Goal: Task Accomplishment & Management: Manage account settings

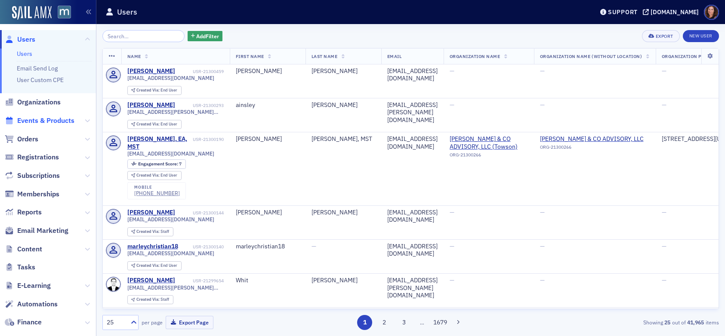
click at [40, 116] on span "Events & Products" at bounding box center [45, 120] width 57 height 9
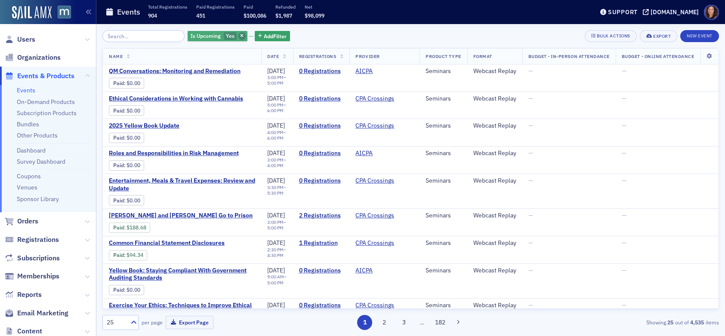
click at [240, 37] on icon "button" at bounding box center [241, 36] width 3 height 5
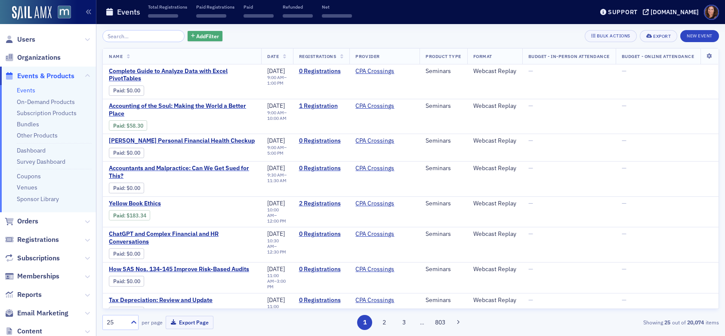
click at [196, 37] on span "Add Filter" at bounding box center [207, 36] width 23 height 8
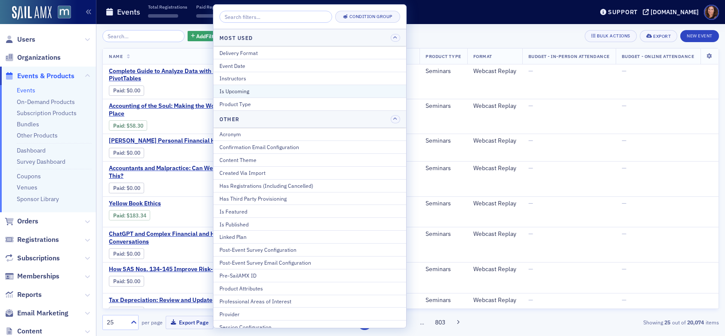
click at [261, 92] on div "Is Upcoming" at bounding box center [309, 91] width 181 height 8
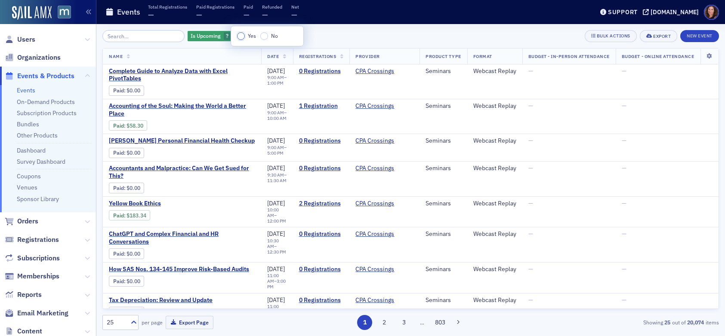
click at [240, 37] on input "Yes" at bounding box center [241, 36] width 8 height 8
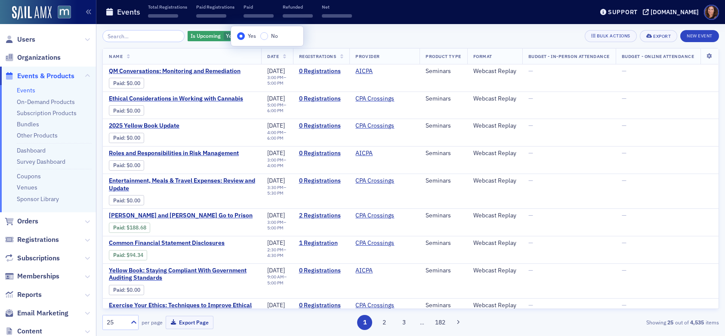
click at [340, 31] on div "Is Upcoming Yes Add Filter Bulk Actions Export New Event" at bounding box center [410, 36] width 616 height 12
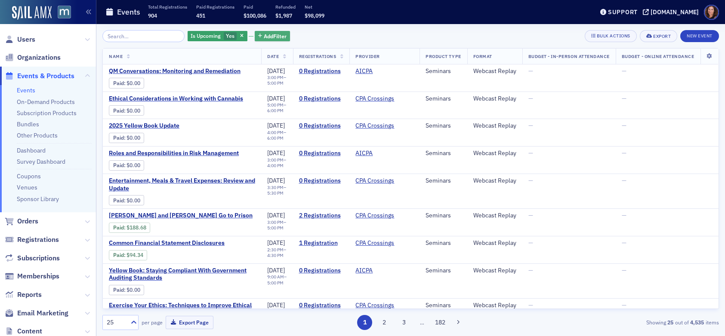
click at [266, 36] on span "Add Filter" at bounding box center [275, 36] width 23 height 8
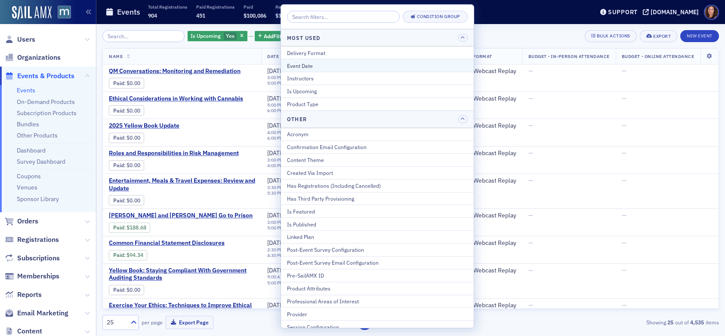
click at [344, 68] on div "Event Date" at bounding box center [377, 66] width 181 height 8
select select "8"
select select "2025"
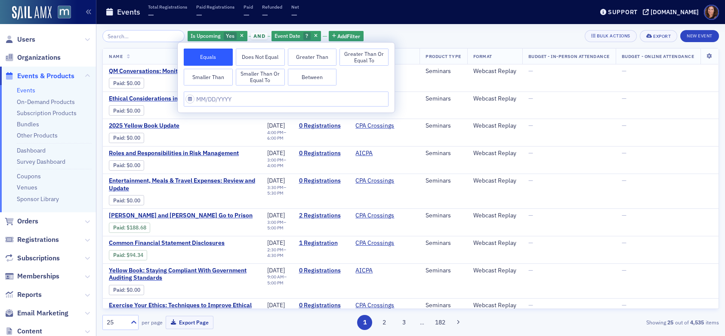
click at [323, 76] on button "Between" at bounding box center [312, 77] width 49 height 17
select select "8"
select select "2025"
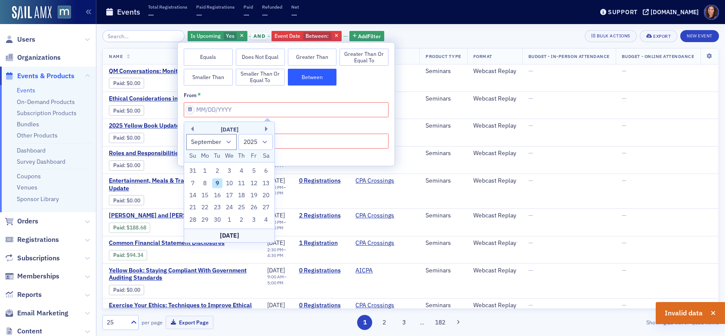
click at [219, 183] on div "9" at bounding box center [217, 184] width 10 height 10
type input "[DATE]"
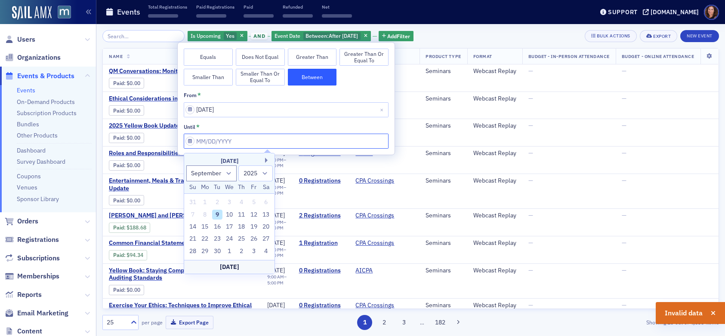
click at [241, 139] on input "from *" at bounding box center [286, 141] width 205 height 15
click at [266, 160] on button "Next Month" at bounding box center [267, 160] width 5 height 5
select select "9"
click at [240, 214] on div "9" at bounding box center [242, 215] width 10 height 10
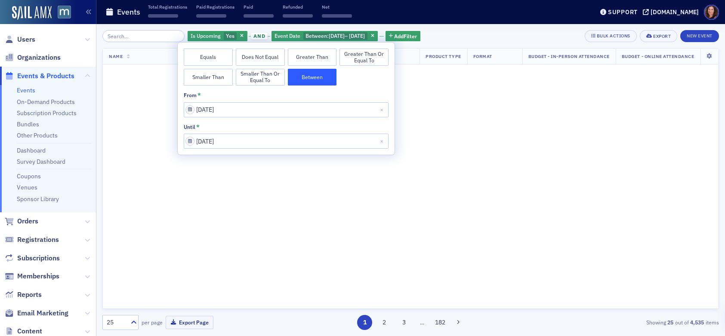
type input "[DATE]"
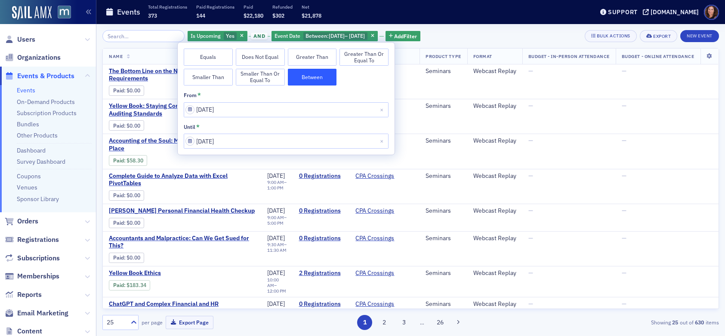
click at [484, 31] on div "Is Upcoming Yes and Event Date Between : [DATE] – [DATE] Add Filter Bulk Action…" at bounding box center [410, 36] width 616 height 12
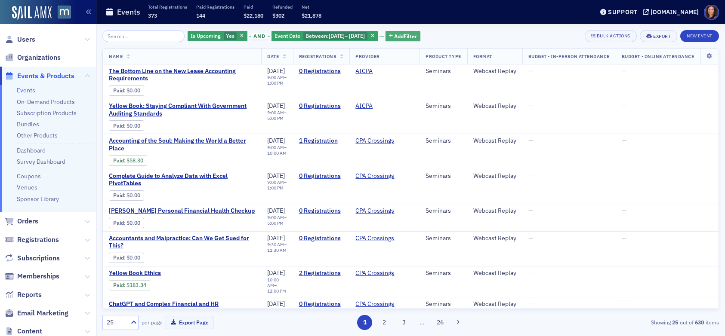
click at [417, 37] on span "Add Filter" at bounding box center [405, 36] width 23 height 8
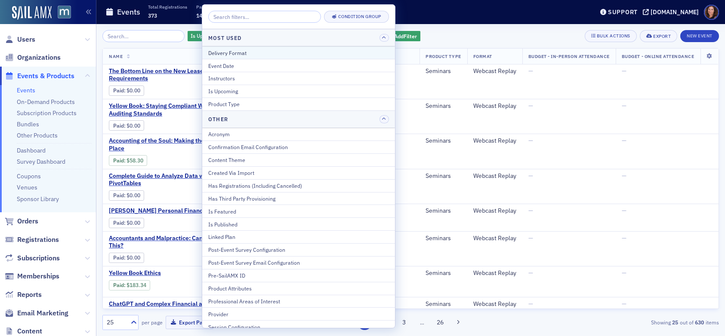
click at [298, 52] on div "Delivery Format" at bounding box center [298, 53] width 181 height 8
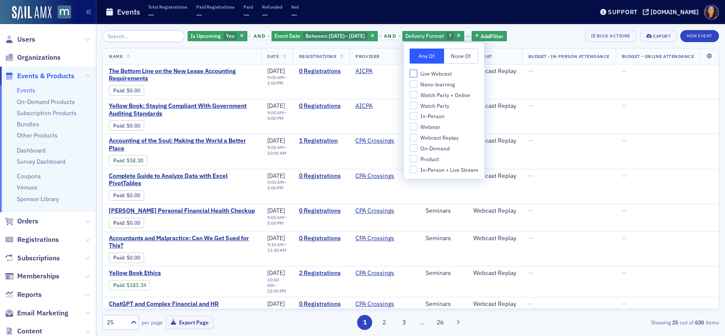
click at [414, 71] on input "Live Webcast" at bounding box center [414, 74] width 8 height 8
checkbox input "true"
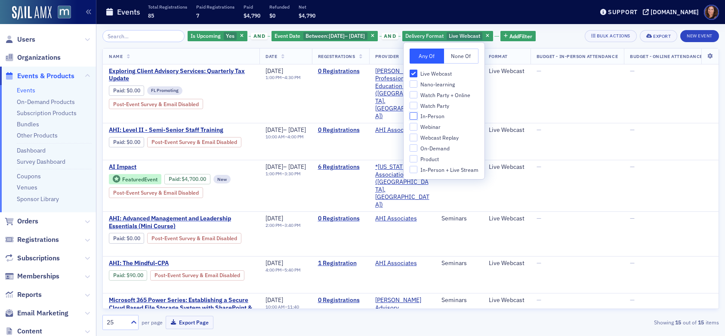
click at [416, 116] on input "In-Person" at bounding box center [414, 116] width 8 height 8
checkbox input "true"
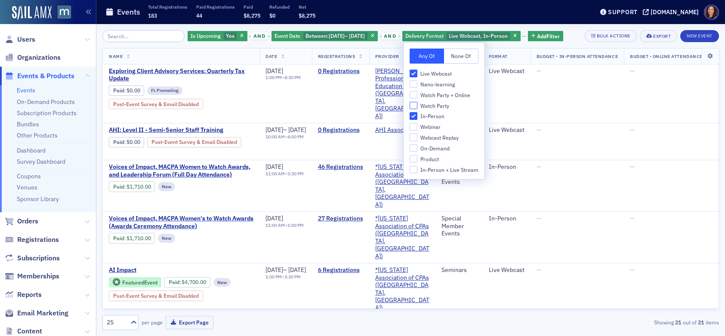
click at [415, 106] on input "Watch Party" at bounding box center [414, 106] width 8 height 8
checkbox input "true"
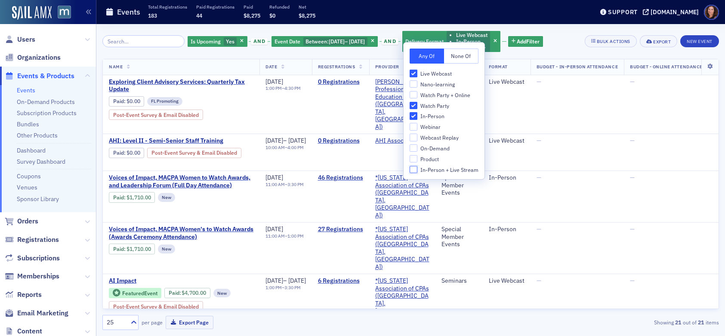
click at [413, 169] on input "In-Person + Live Stream" at bounding box center [414, 170] width 8 height 8
checkbox input "true"
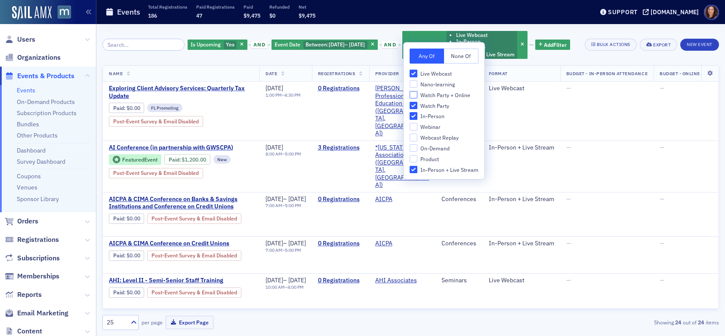
click at [412, 95] on input "Watch Party + Online" at bounding box center [414, 95] width 8 height 8
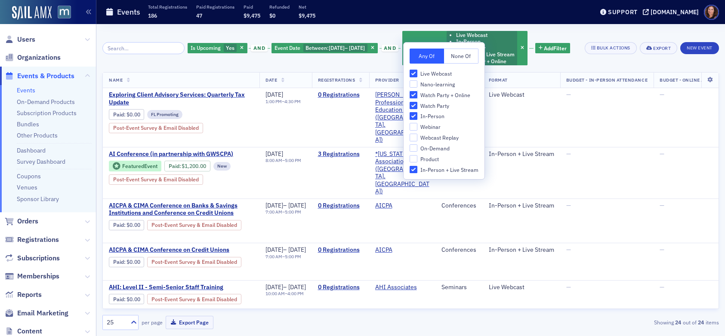
click at [412, 95] on input "Watch Party + Online" at bounding box center [414, 95] width 8 height 8
checkbox input "false"
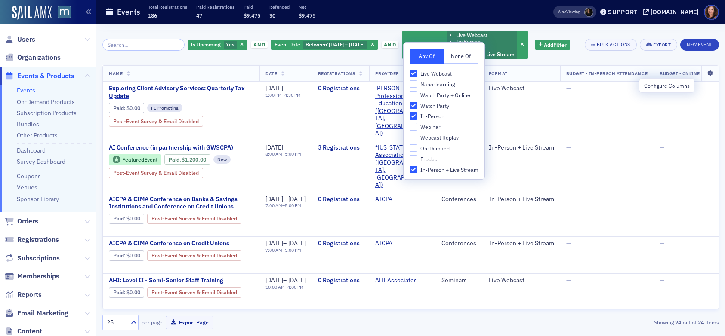
click at [704, 76] on icon at bounding box center [710, 73] width 18 height 5
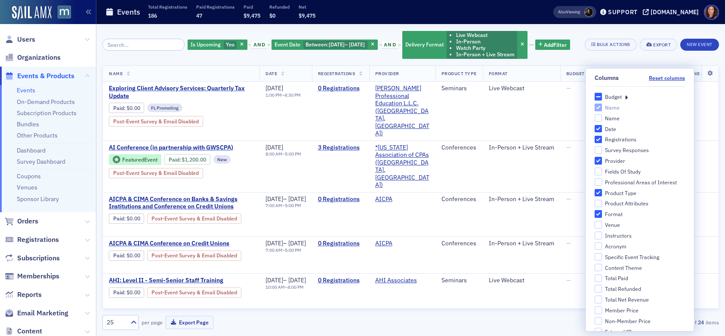
click at [625, 98] on icon at bounding box center [626, 97] width 3 height 8
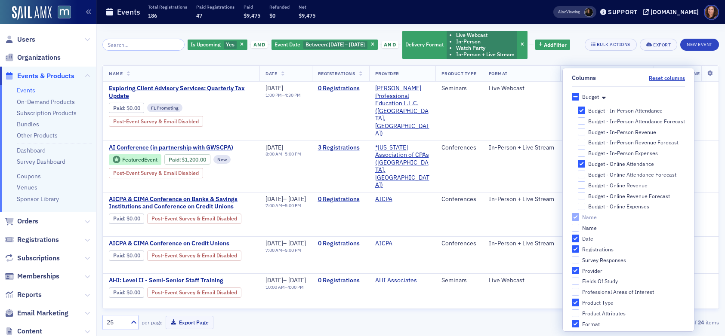
click at [622, 59] on div "Is Upcoming Yes and Event Date Between : [DATE] – [DATE] and Delivery Format Li…" at bounding box center [410, 44] width 616 height 29
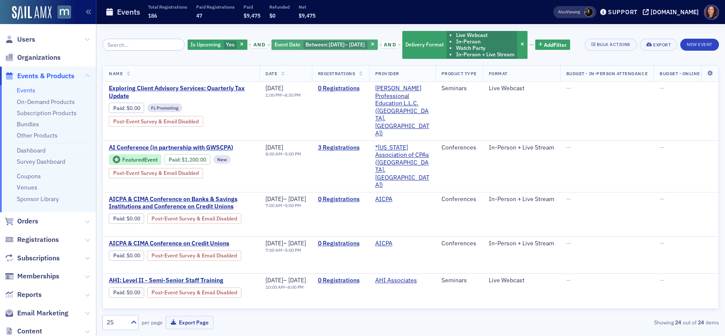
click at [359, 44] on span "[DATE]" at bounding box center [357, 44] width 16 height 7
select select "8"
select select "2025"
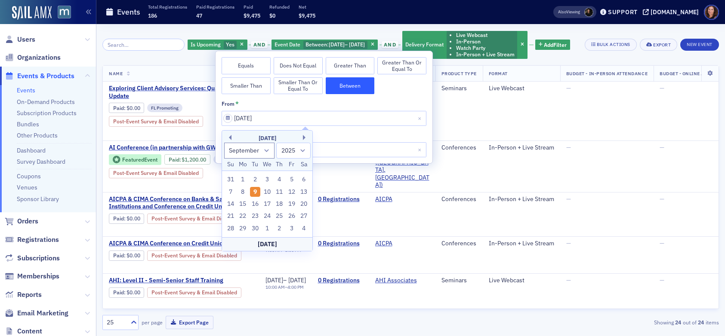
click at [231, 139] on div "[DATE]" at bounding box center [267, 138] width 90 height 9
click at [231, 138] on button "Previous Month" at bounding box center [228, 137] width 5 height 5
click at [230, 138] on button "Previous Month" at bounding box center [228, 137] width 5 height 5
click at [231, 138] on button "Previous Month" at bounding box center [228, 137] width 5 height 5
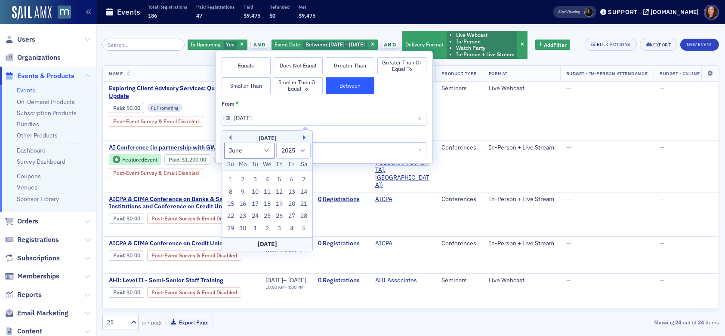
click at [306, 138] on button "Next Month" at bounding box center [305, 137] width 5 height 5
select select "6"
click at [254, 178] on div "1" at bounding box center [255, 180] width 10 height 10
type input "[DATE]"
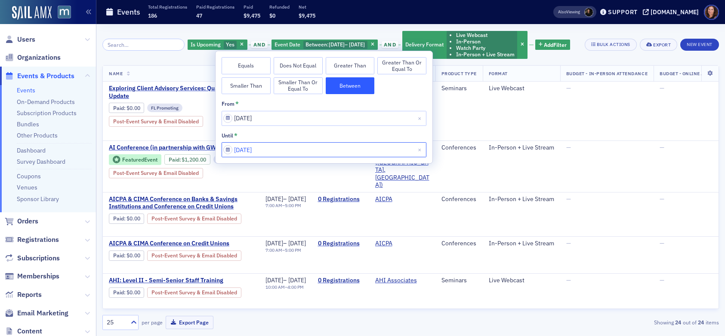
click at [275, 149] on input "[DATE]" at bounding box center [324, 149] width 205 height 15
select select "9"
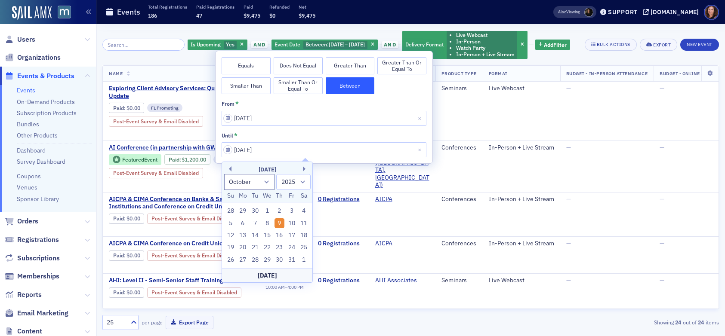
click at [273, 273] on div "[DATE]" at bounding box center [267, 276] width 90 height 14
type input "[DATE]"
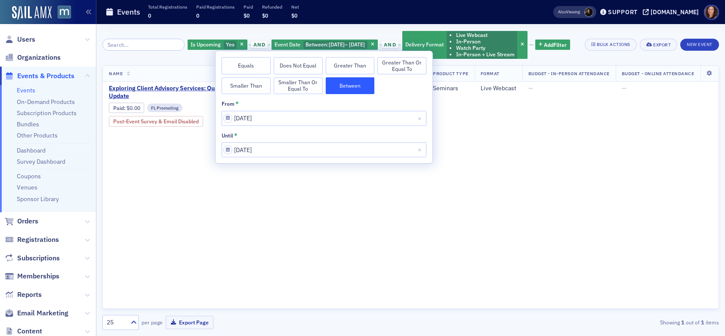
click at [551, 59] on div "Is Upcoming Yes and Event Date Between : [DATE] – [DATE] and Delivery Format Li…" at bounding box center [379, 44] width 383 height 29
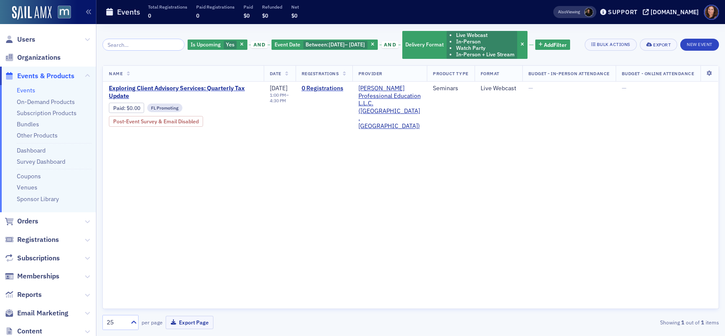
click at [709, 82] on th at bounding box center [709, 74] width 18 height 16
click at [709, 76] on icon at bounding box center [709, 73] width 18 height 5
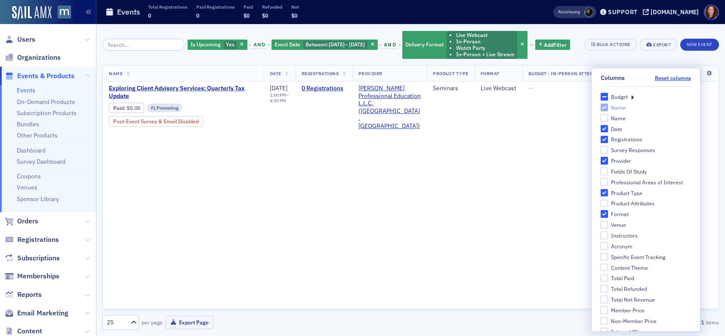
click at [551, 59] on div "Is Upcoming Yes and Event Date Between : [DATE] – [DATE] and Delivery Format Li…" at bounding box center [379, 44] width 383 height 29
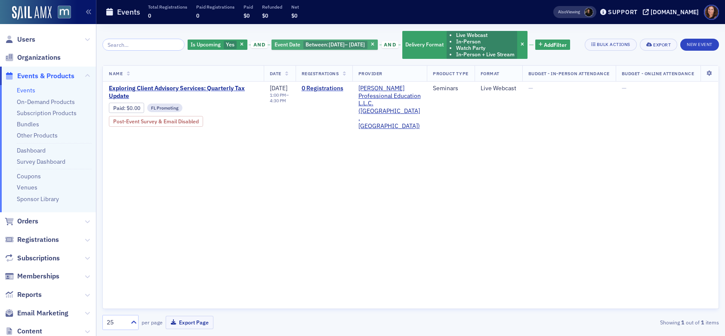
click at [351, 44] on span "[DATE]" at bounding box center [357, 44] width 16 height 7
select select "6"
select select "2025"
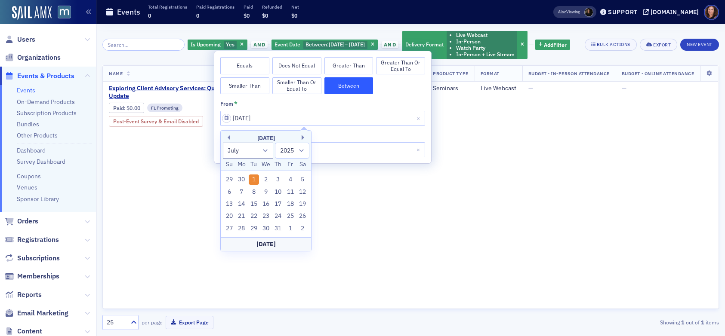
click at [338, 138] on div "until *" at bounding box center [322, 136] width 205 height 8
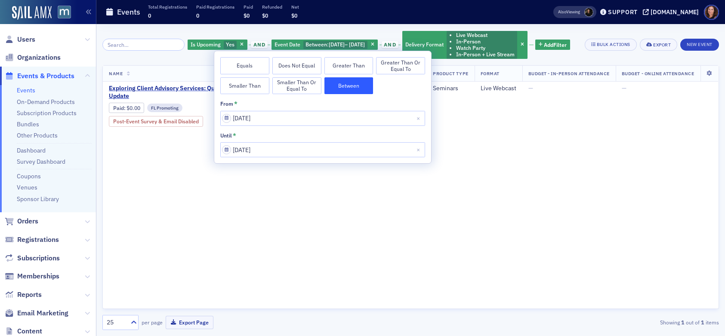
click at [479, 59] on div "Is Upcoming Yes and Event Date Between : [DATE] – [DATE] and Delivery Format Li…" at bounding box center [379, 44] width 383 height 29
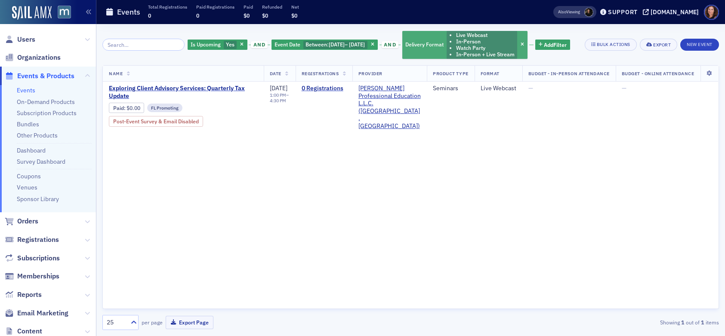
click at [472, 45] on li "Watch Party" at bounding box center [485, 48] width 59 height 6
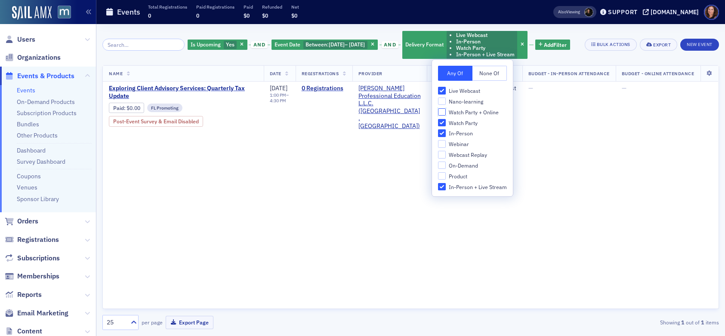
click at [442, 113] on input "Watch Party + Online" at bounding box center [442, 112] width 8 height 8
checkbox input "true"
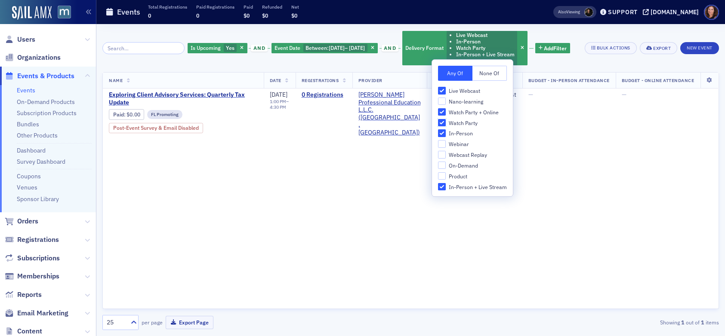
click at [442, 124] on input "Watch Party" at bounding box center [442, 123] width 8 height 8
checkbox input "false"
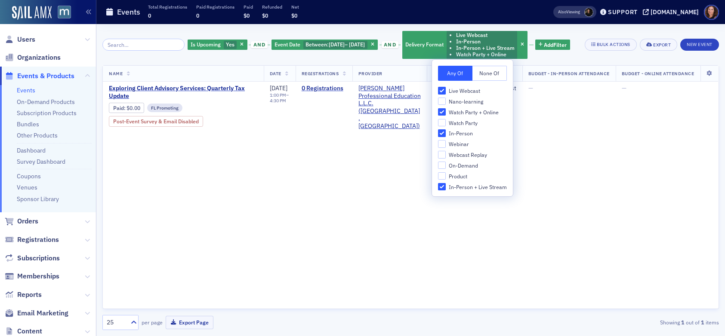
click at [631, 190] on div "Name Date Registrations Provider Product Type Format Budget - In-Person Attenda…" at bounding box center [410, 187] width 616 height 244
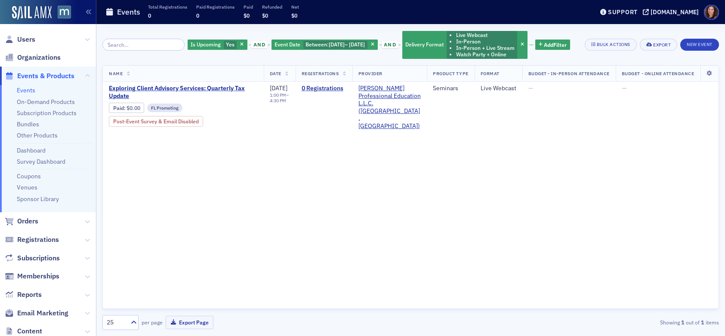
click at [26, 90] on link "Events" at bounding box center [26, 90] width 18 height 8
click at [376, 45] on span "button" at bounding box center [373, 45] width 8 height 8
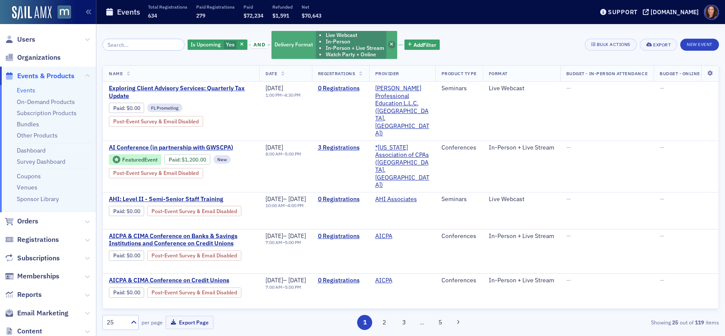
click at [390, 44] on icon "button" at bounding box center [391, 45] width 3 height 5
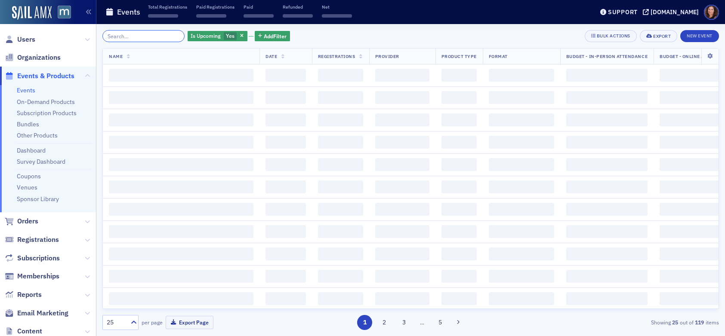
click at [149, 36] on input "search" at bounding box center [143, 36] width 82 height 12
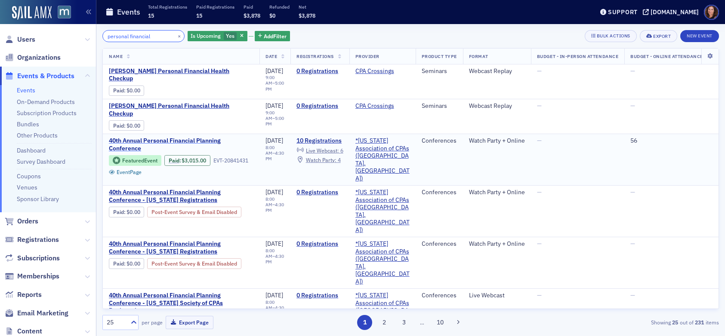
type input "personal financial"
click at [192, 137] on span "40th Annual Personal Financial Planning Conference" at bounding box center [181, 144] width 145 height 15
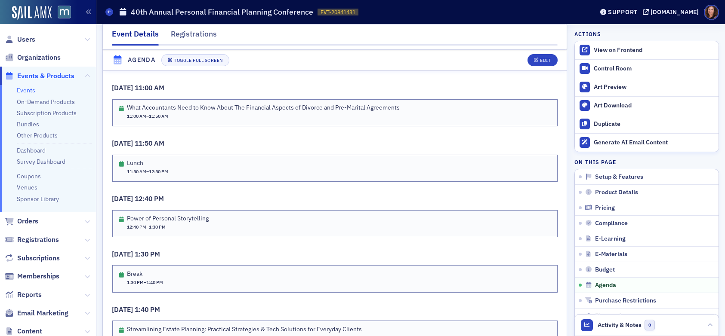
scroll to position [1952, 0]
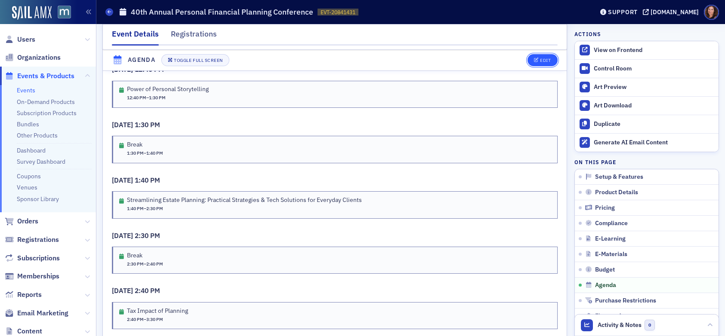
click at [540, 62] on div "Edit" at bounding box center [545, 60] width 11 height 5
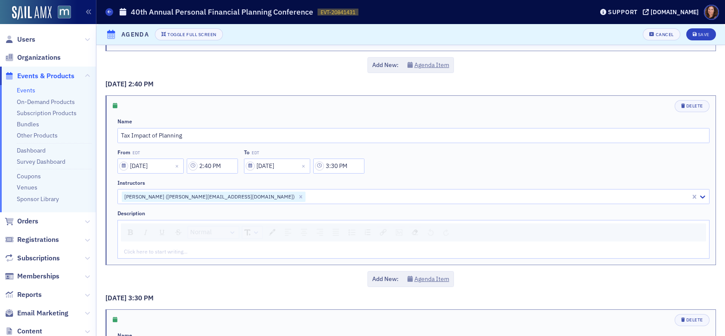
scroll to position [2638, 0]
click at [158, 138] on input "Tax Impact of Planning" at bounding box center [413, 135] width 592 height 15
paste input "1. Audit Update (NFP) - items on the horizon 2. IRS update 3. Ethics Requiremen…"
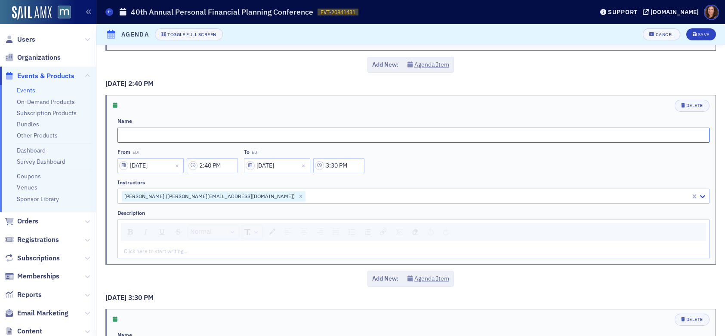
type input "1. Audit Update (NFP) - items on the horizon 2. IRS update 3. Ethics Requiremen…"
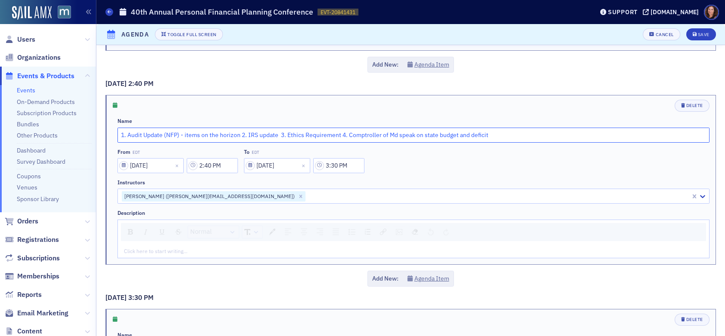
click at [199, 136] on input "1. Audit Update (NFP) - items on the horizon 2. IRS update 3. Ethics Requiremen…" at bounding box center [413, 135] width 592 height 15
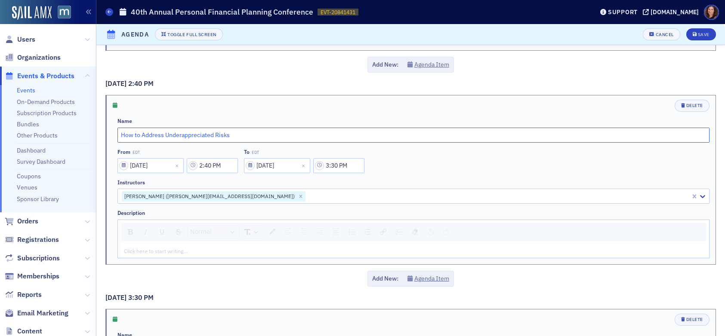
click at [192, 134] on input "How to Address Underappreciated Risks" at bounding box center [413, 135] width 592 height 15
type input "How to Address Underappreciated Risks"
select select "9"
select select "2025"
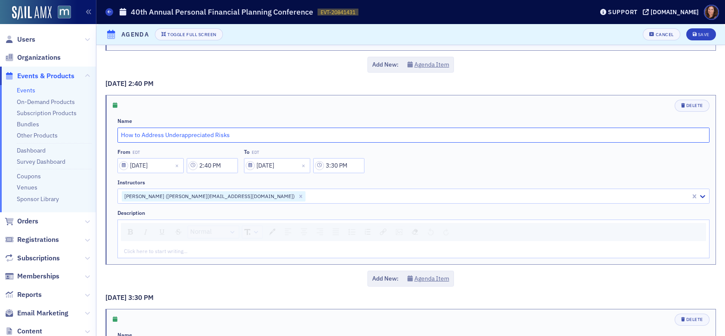
click at [237, 137] on input "How to Address Underappreciated Risks" at bounding box center [413, 135] width 592 height 15
type input "How to Address Underappreciated Risks in Social Security Planning"
click at [216, 251] on div "rdw-editor" at bounding box center [413, 251] width 579 height 8
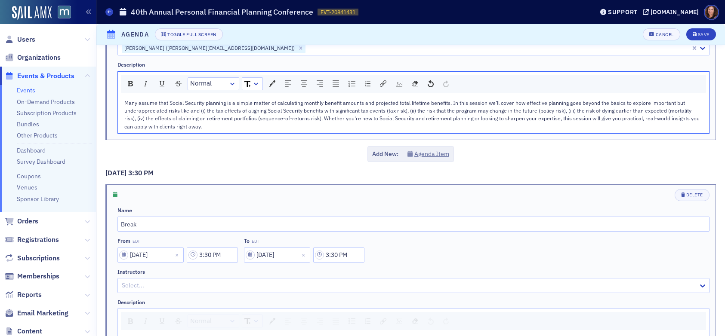
scroll to position [2787, 0]
click at [698, 33] on div "Save" at bounding box center [704, 34] width 12 height 5
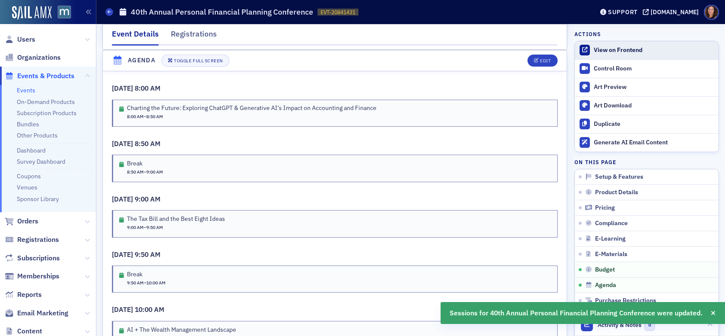
click at [601, 45] on link "View on Frontend" at bounding box center [647, 50] width 144 height 18
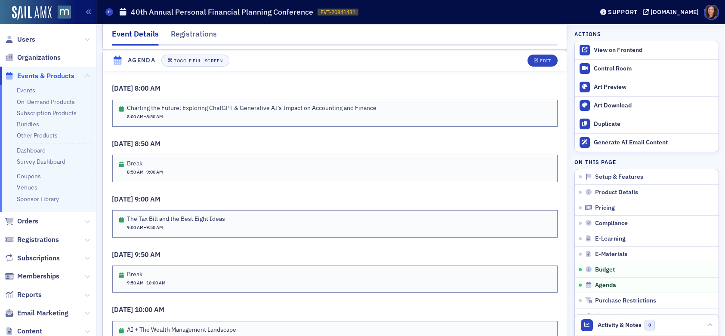
click at [29, 88] on link "Events" at bounding box center [26, 90] width 18 height 8
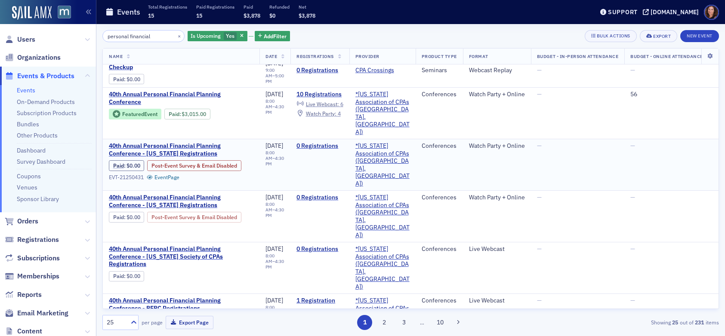
scroll to position [49, 0]
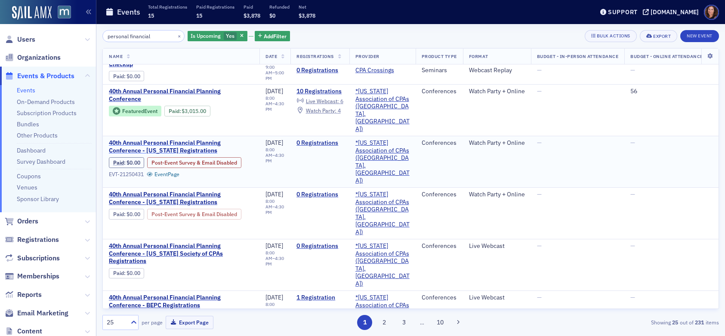
click at [177, 139] on span "40th Annual Personal Financial Planning Conference - [US_STATE] Registrations" at bounding box center [181, 146] width 145 height 15
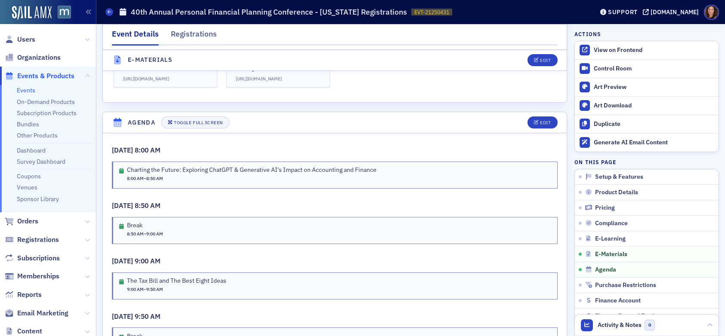
scroll to position [1307, 0]
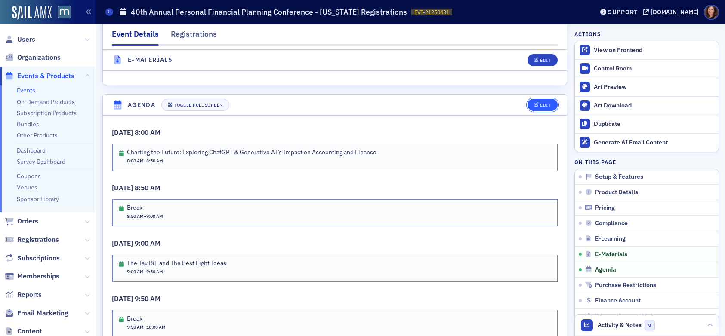
click at [534, 103] on span "Edit" at bounding box center [542, 105] width 17 height 5
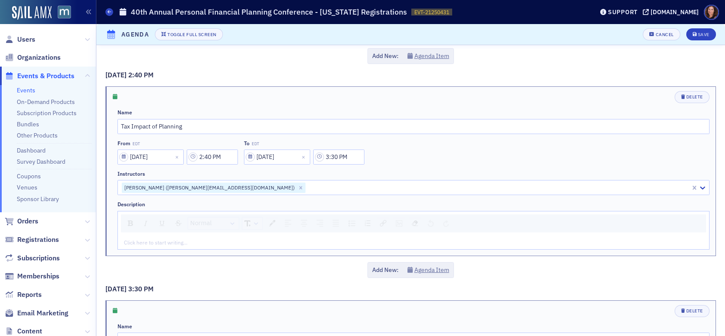
scroll to position [2656, 0]
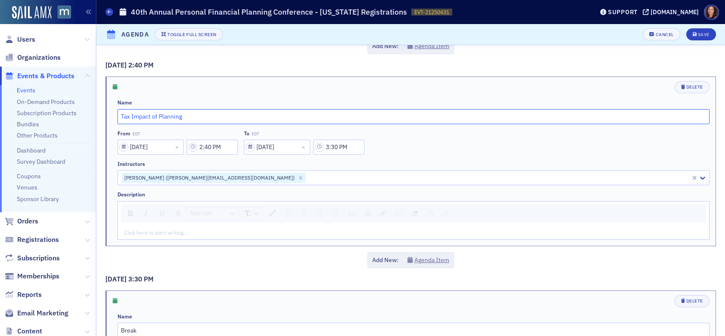
click at [175, 116] on input "Tax Impact of Planning" at bounding box center [413, 116] width 592 height 15
type input "How to Address Underappreciated Risks in Social Security Planning"
click at [271, 231] on div "rdw-editor" at bounding box center [413, 233] width 579 height 8
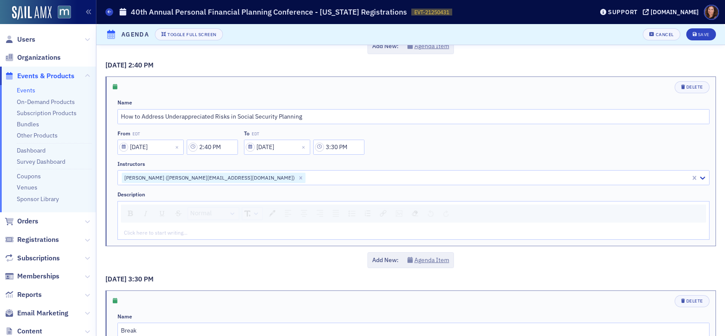
click at [271, 231] on div "rdw-editor" at bounding box center [413, 233] width 579 height 8
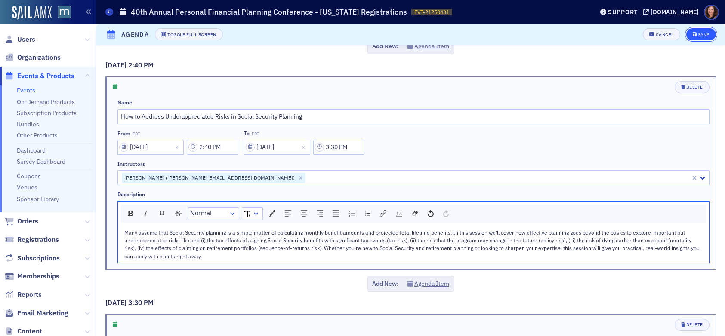
click at [698, 36] on div "Save" at bounding box center [704, 34] width 12 height 5
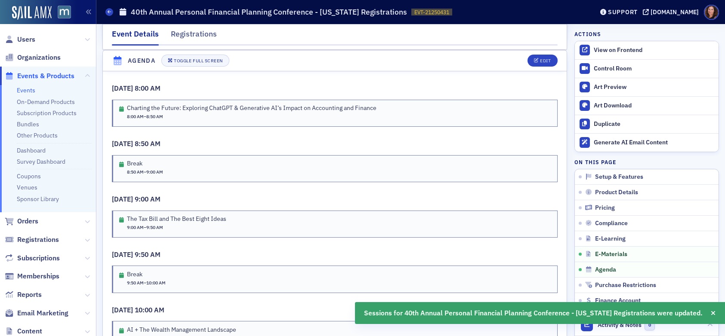
click at [32, 88] on link "Events" at bounding box center [26, 90] width 18 height 8
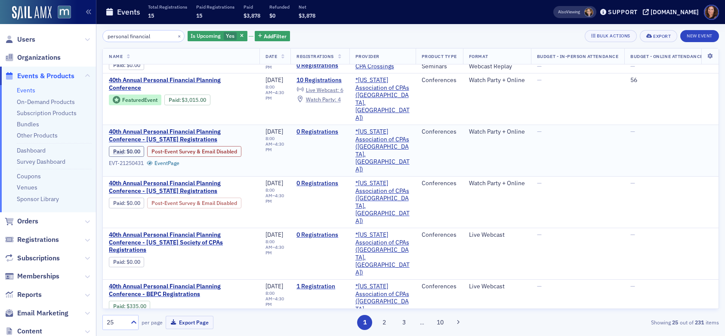
scroll to position [62, 0]
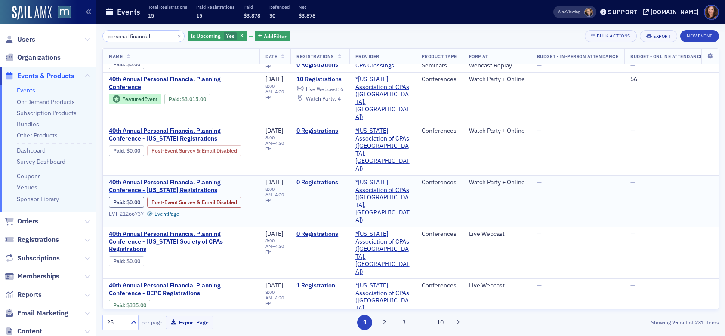
click at [179, 179] on span "40th Annual Personal Financial Planning Conference - [US_STATE] Registrations" at bounding box center [181, 186] width 145 height 15
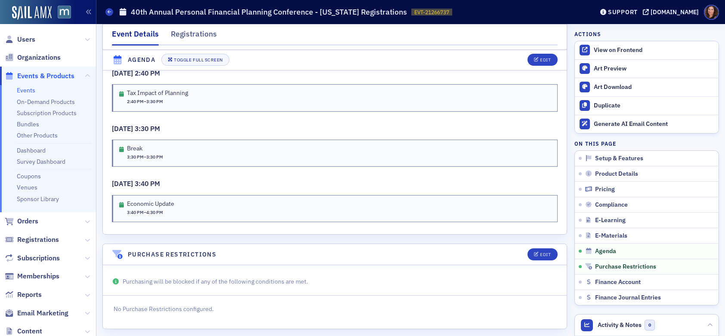
scroll to position [1897, 0]
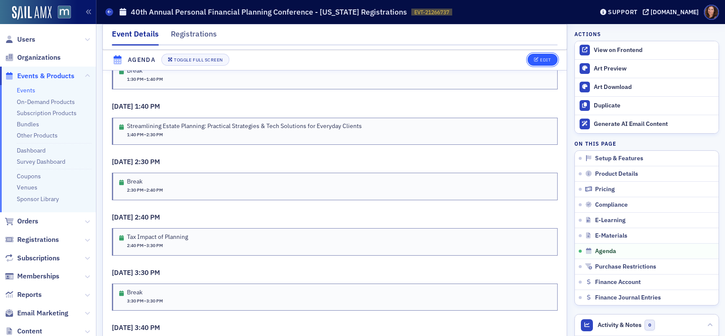
click at [540, 58] on div "Edit" at bounding box center [545, 60] width 11 height 5
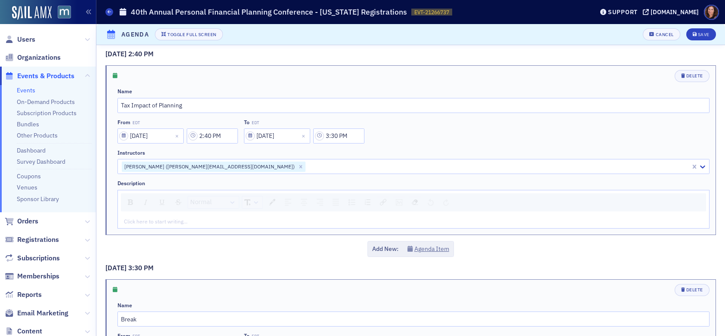
scroll to position [2679, 0]
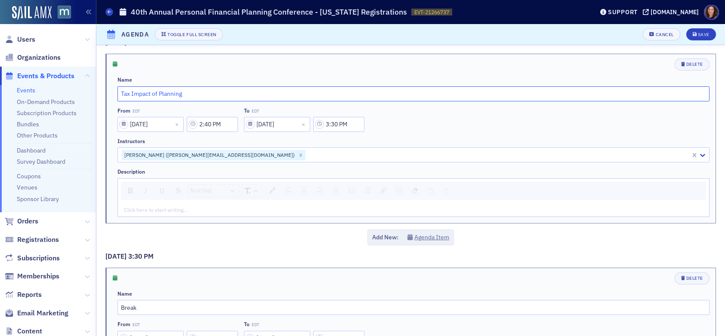
click at [148, 95] on input "Tax Impact of Planning" at bounding box center [413, 93] width 592 height 15
type input "How to Address Underappreciated Risks in Social Security Planning"
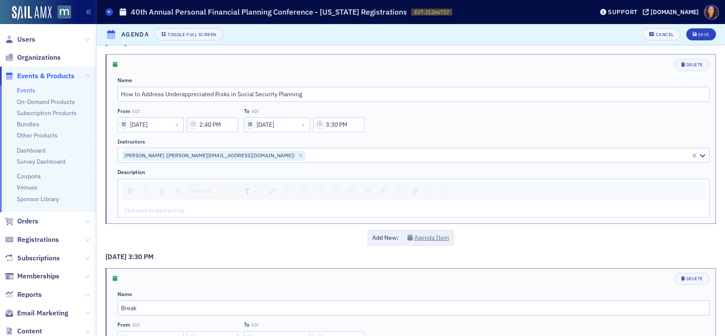
click at [181, 209] on div "rdw-editor" at bounding box center [413, 210] width 579 height 8
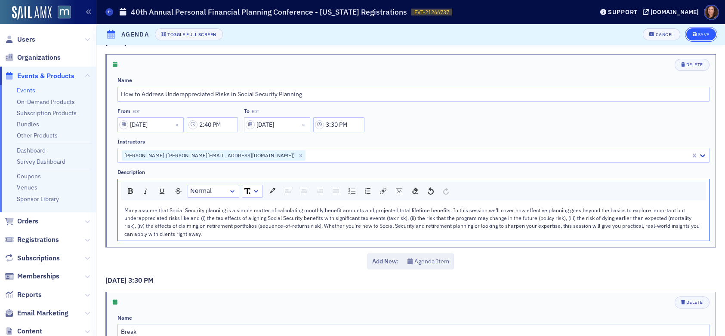
click at [698, 34] on div "Save" at bounding box center [704, 34] width 12 height 5
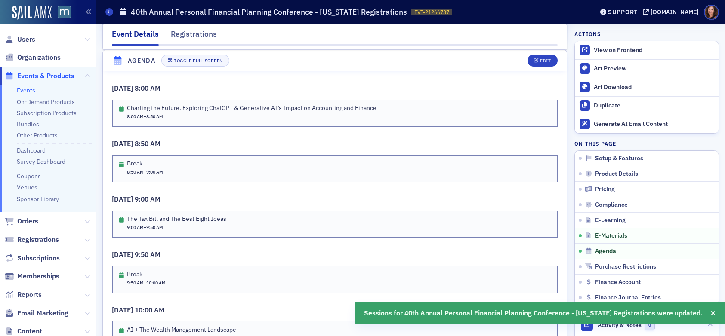
click at [18, 90] on link "Events" at bounding box center [26, 90] width 18 height 8
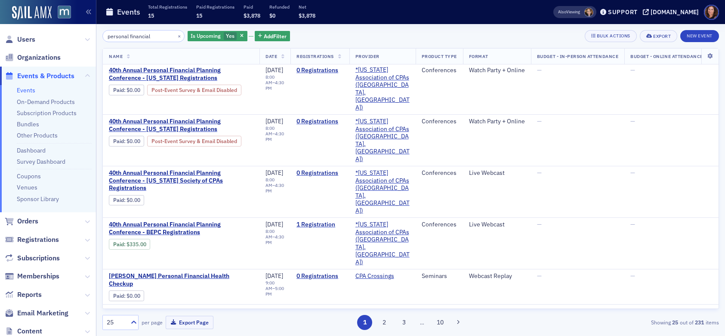
scroll to position [130, 0]
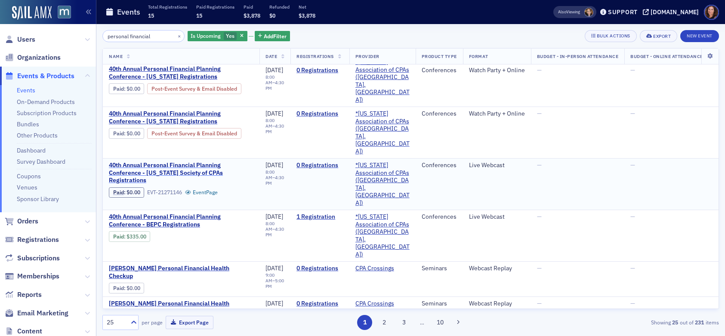
click at [191, 162] on span "40th Annual Personal Financial Planning Conference - [US_STATE] Society of CPAs…" at bounding box center [181, 173] width 145 height 23
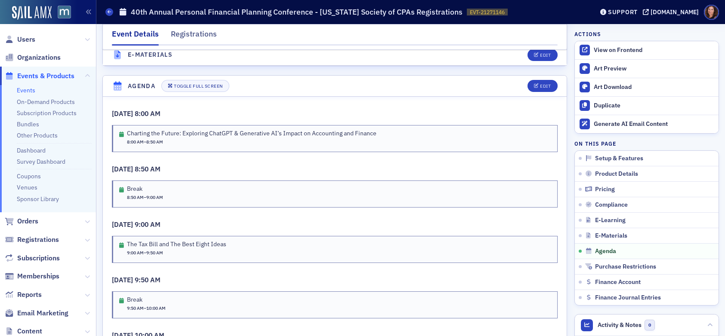
scroll to position [1487, 0]
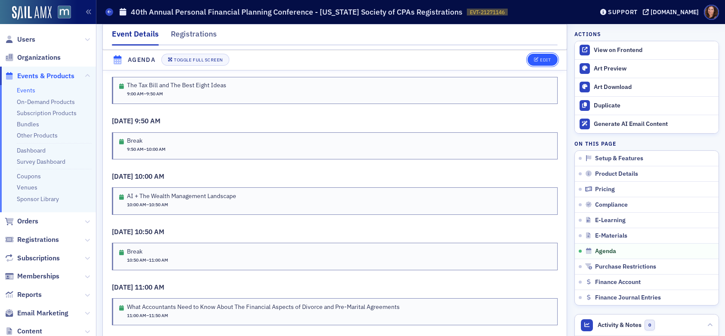
click at [540, 60] on div "Edit" at bounding box center [545, 60] width 11 height 5
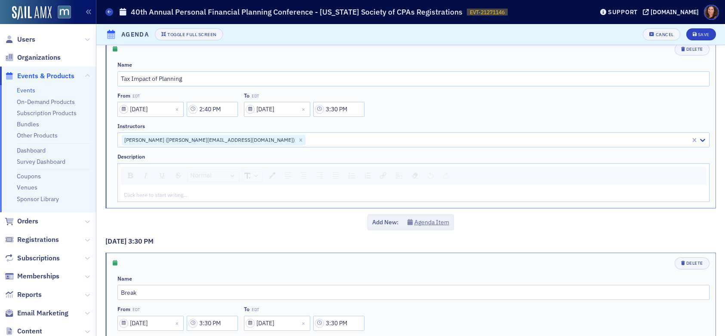
scroll to position [2691, 0]
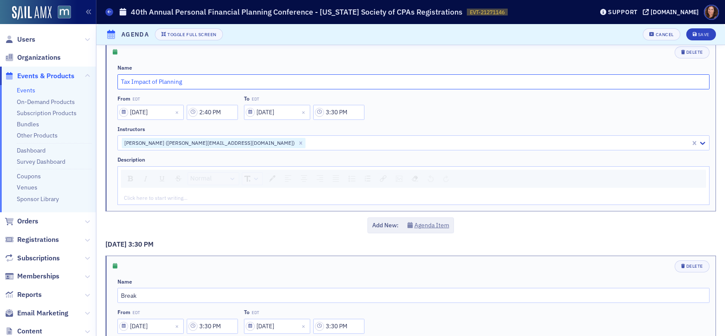
click at [166, 83] on input "Tax Impact of Planning" at bounding box center [413, 81] width 592 height 15
type input "How to Address Underappreciated Risks in Social Security Planning"
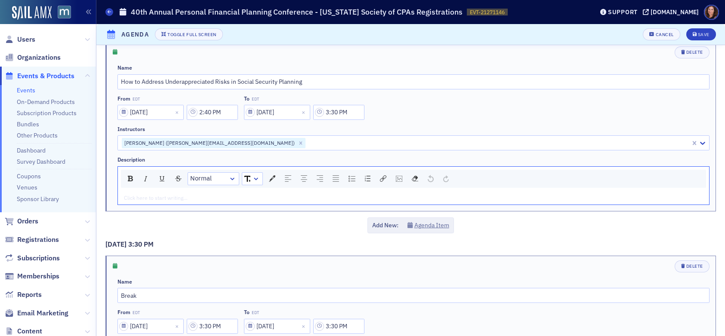
click at [187, 197] on div "rdw-editor" at bounding box center [413, 198] width 579 height 8
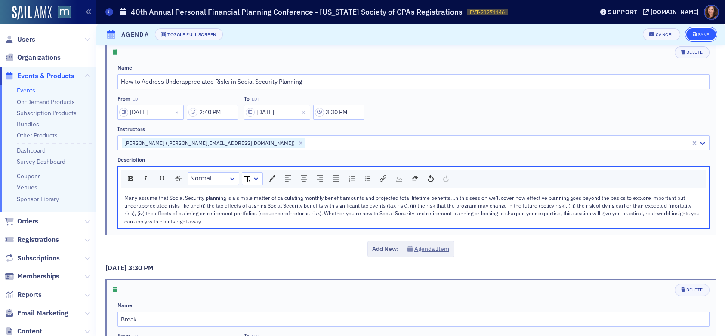
click at [699, 34] on div "Save" at bounding box center [704, 34] width 12 height 5
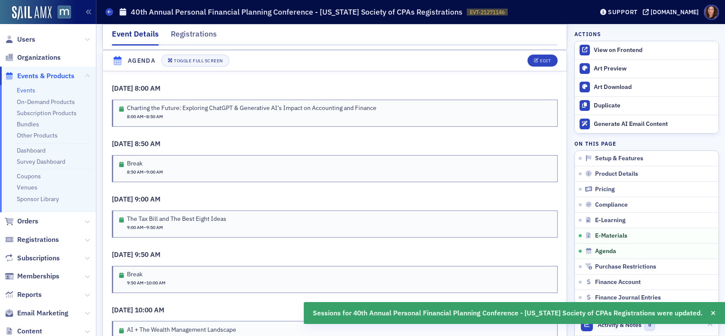
click at [22, 92] on link "Events" at bounding box center [26, 90] width 18 height 8
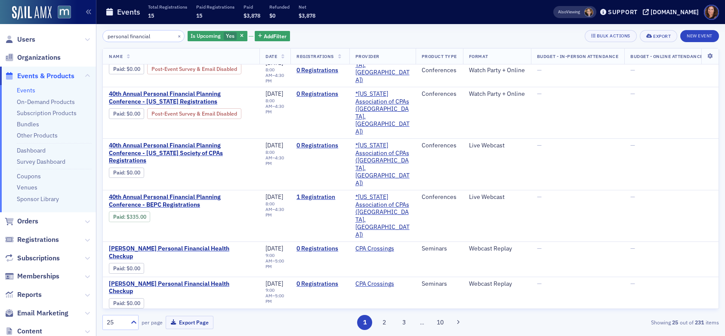
scroll to position [154, 0]
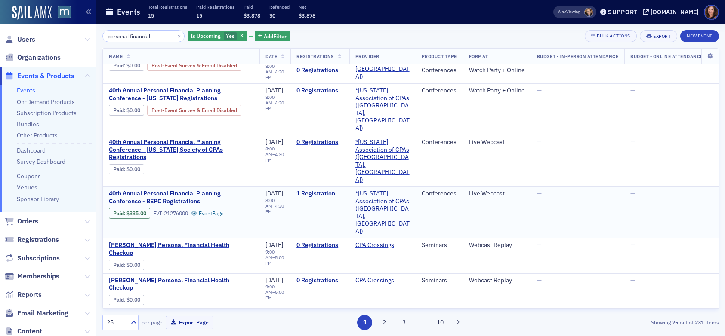
click at [191, 190] on span "40th Annual Personal Financial Planning Conference - BEPC Registrations" at bounding box center [181, 197] width 145 height 15
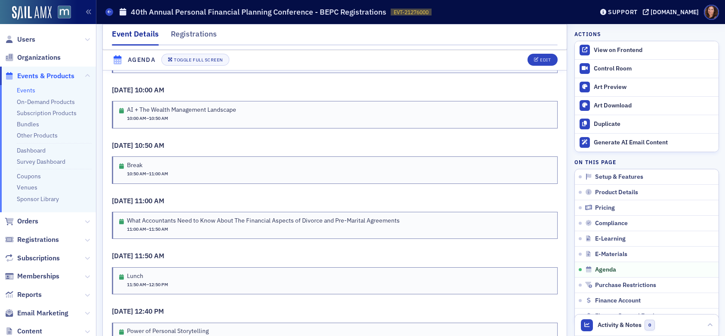
scroll to position [1571, 0]
click at [536, 63] on button "Edit" at bounding box center [542, 60] width 30 height 12
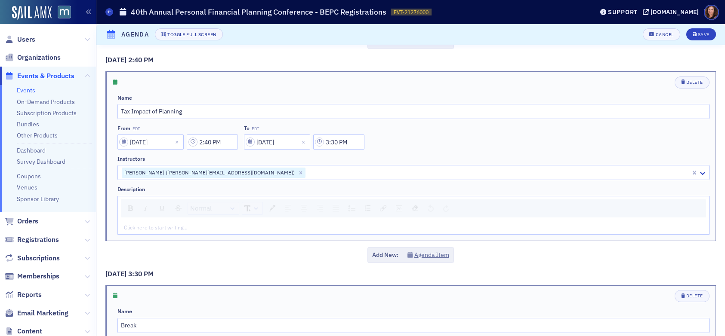
scroll to position [2622, 0]
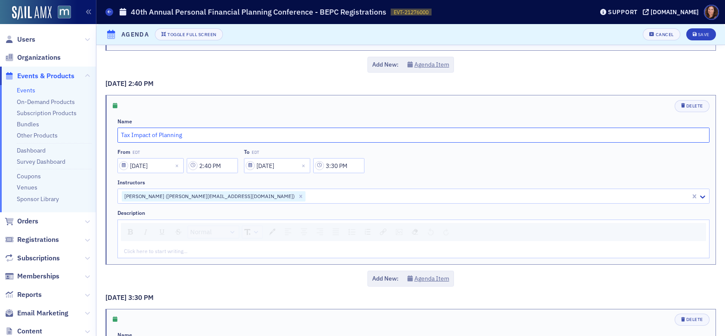
click at [173, 136] on input "Tax Impact of Planning" at bounding box center [413, 135] width 592 height 15
type input "How to Address Underappreciated Risks in Social Security Planning"
click at [173, 248] on div "rdw-editor" at bounding box center [413, 251] width 579 height 8
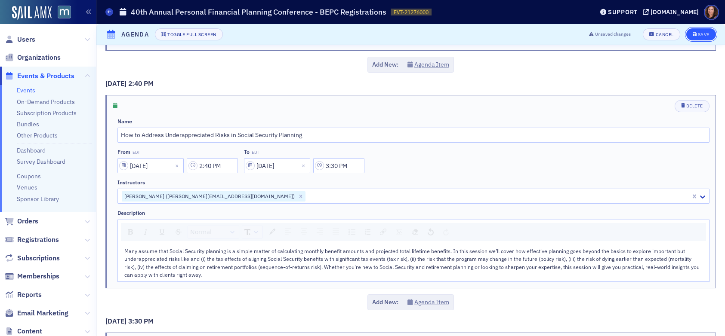
click at [696, 37] on button "Save" at bounding box center [701, 34] width 30 height 12
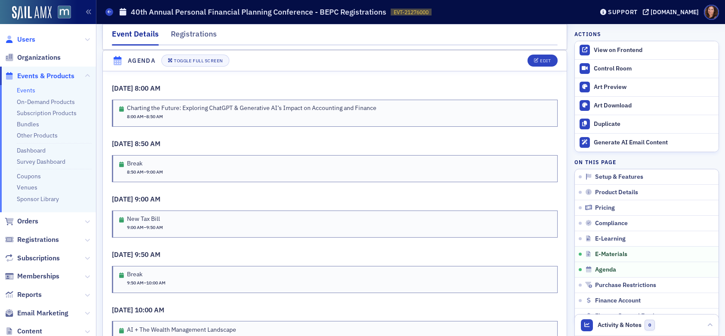
click at [33, 41] on span "Users" at bounding box center [26, 39] width 18 height 9
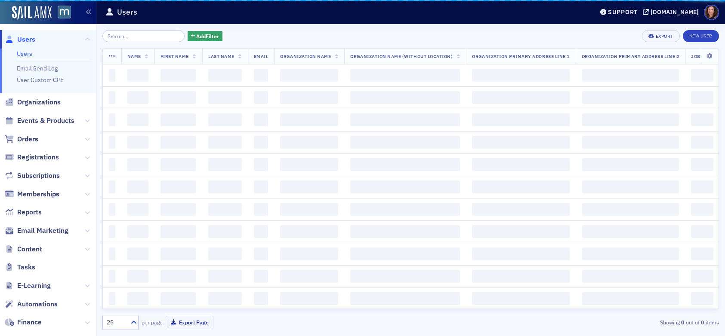
click at [136, 35] on input "search" at bounding box center [143, 36] width 82 height 12
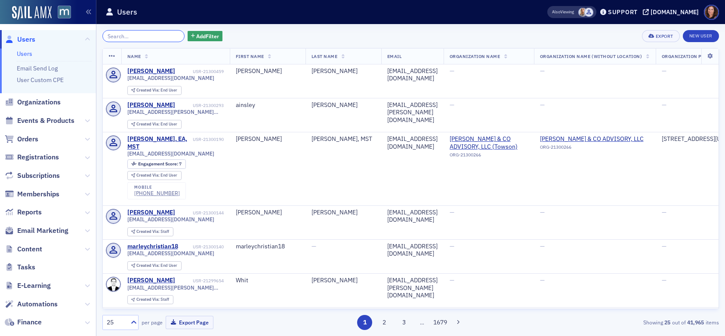
click at [133, 37] on input "search" at bounding box center [143, 36] width 82 height 12
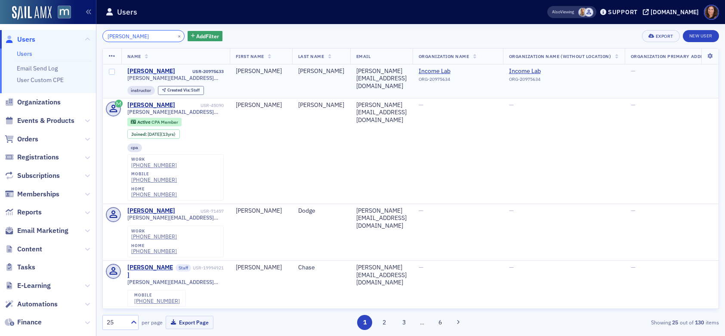
type input "[PERSON_NAME]"
click at [145, 71] on div "[PERSON_NAME]" at bounding box center [151, 72] width 48 height 8
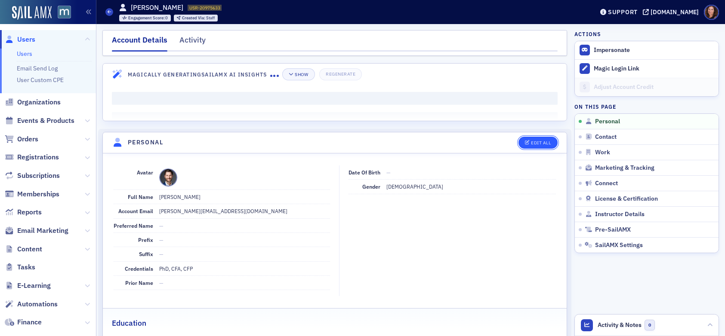
click at [531, 144] on div "Edit All" at bounding box center [541, 143] width 20 height 5
select select "US"
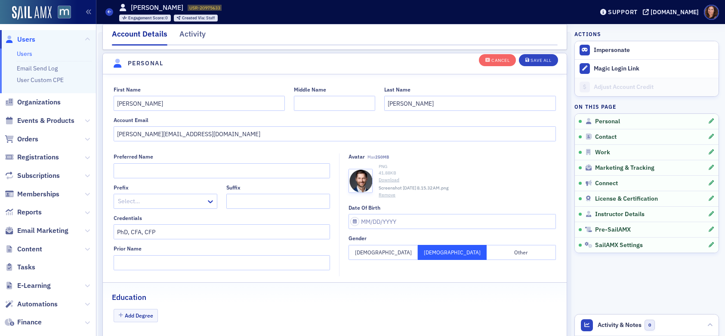
scroll to position [100, 0]
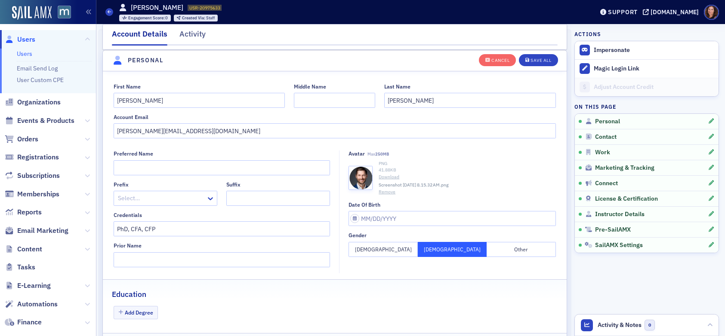
click at [388, 193] on button "Remove" at bounding box center [387, 192] width 17 height 7
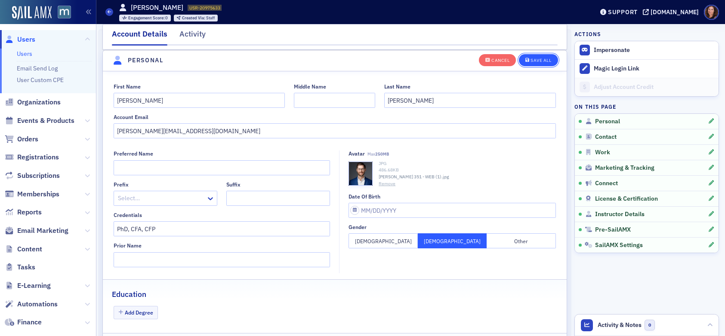
click at [537, 61] on div "Save All" at bounding box center [540, 60] width 21 height 5
